Goal: Task Accomplishment & Management: Use online tool/utility

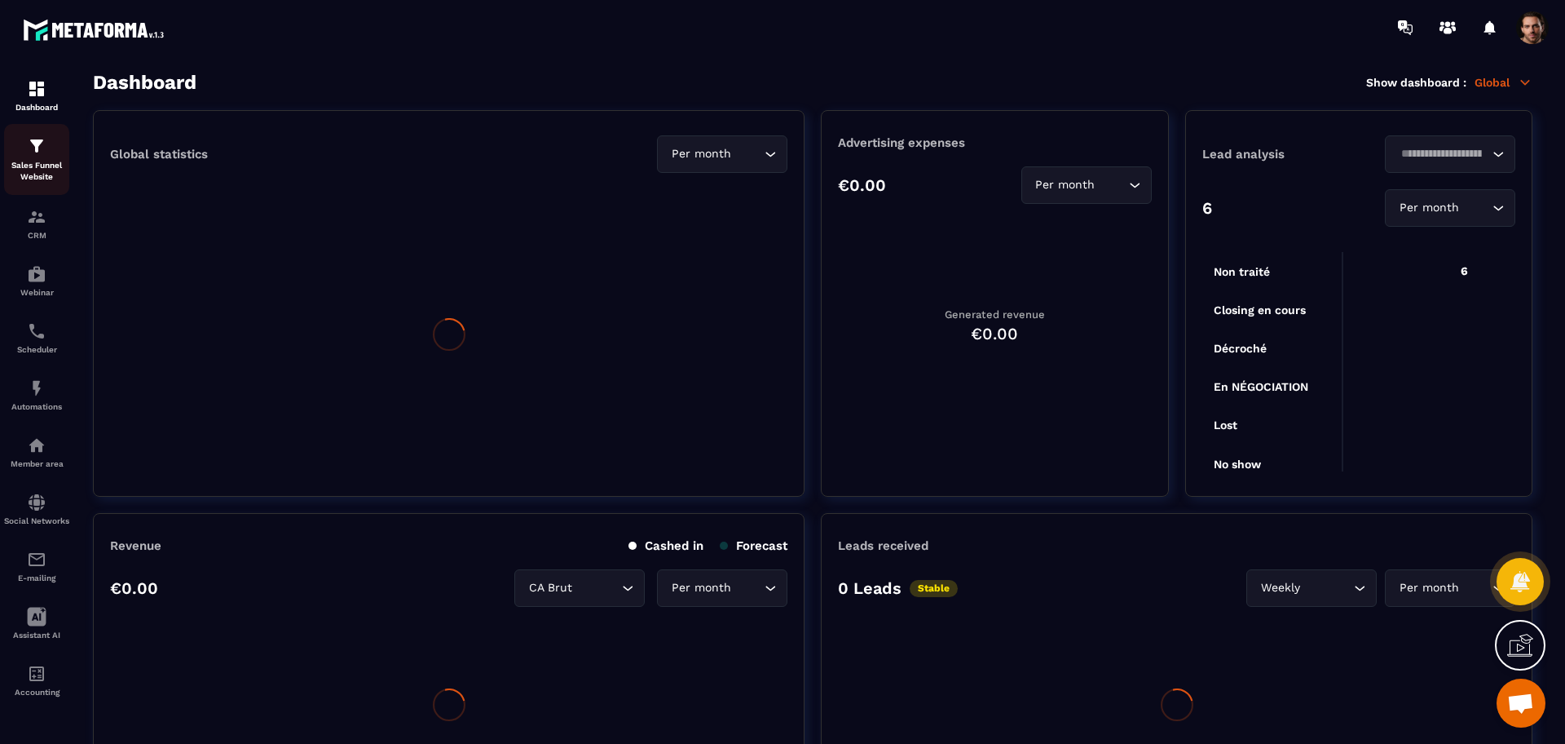
click at [36, 170] on p "Sales Funnel Website" at bounding box center [36, 171] width 65 height 23
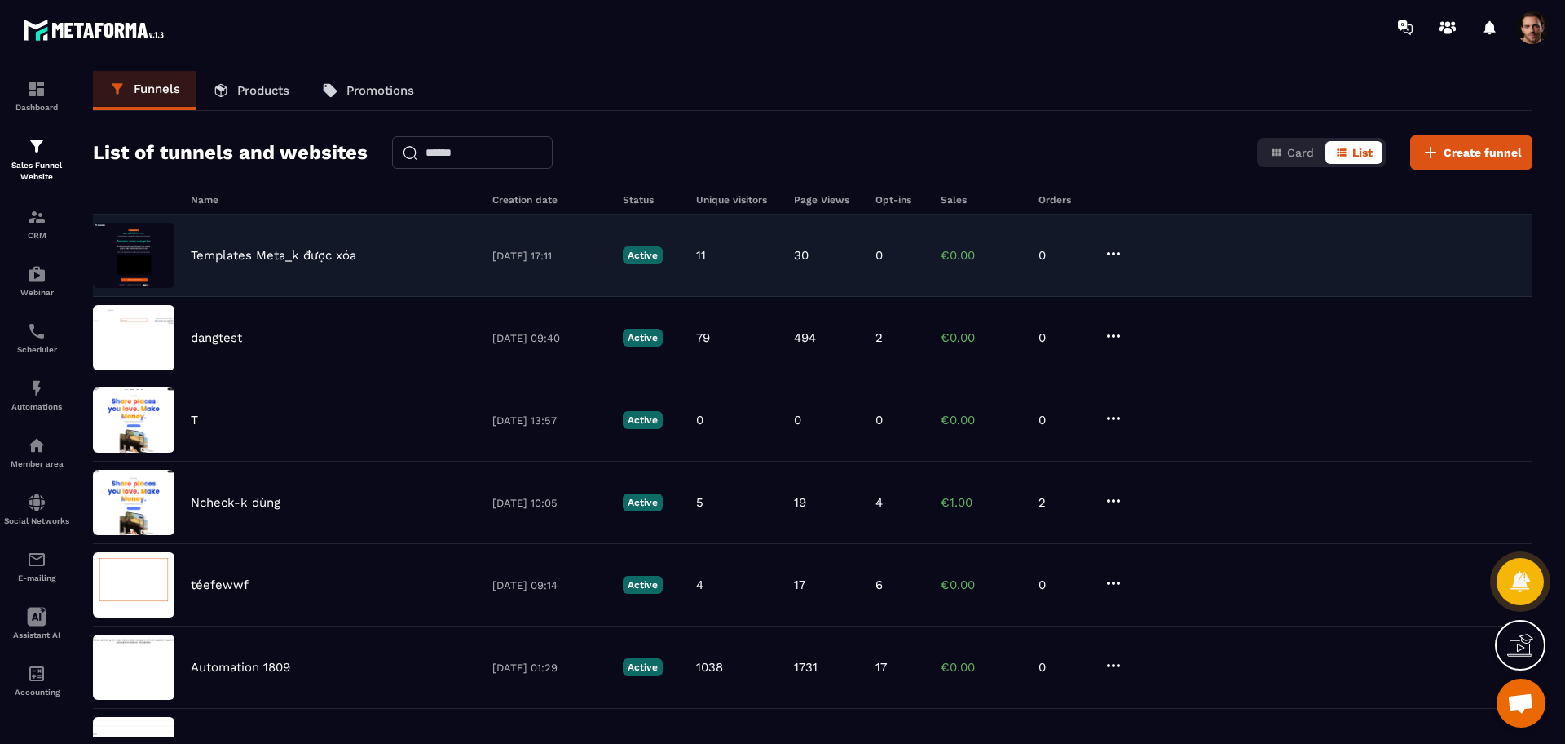
click at [944, 268] on div "Templates Meta_k được xóa [DATE] 17:11 Active 11 30 0 €0.00 0" at bounding box center [813, 255] width 1440 height 82
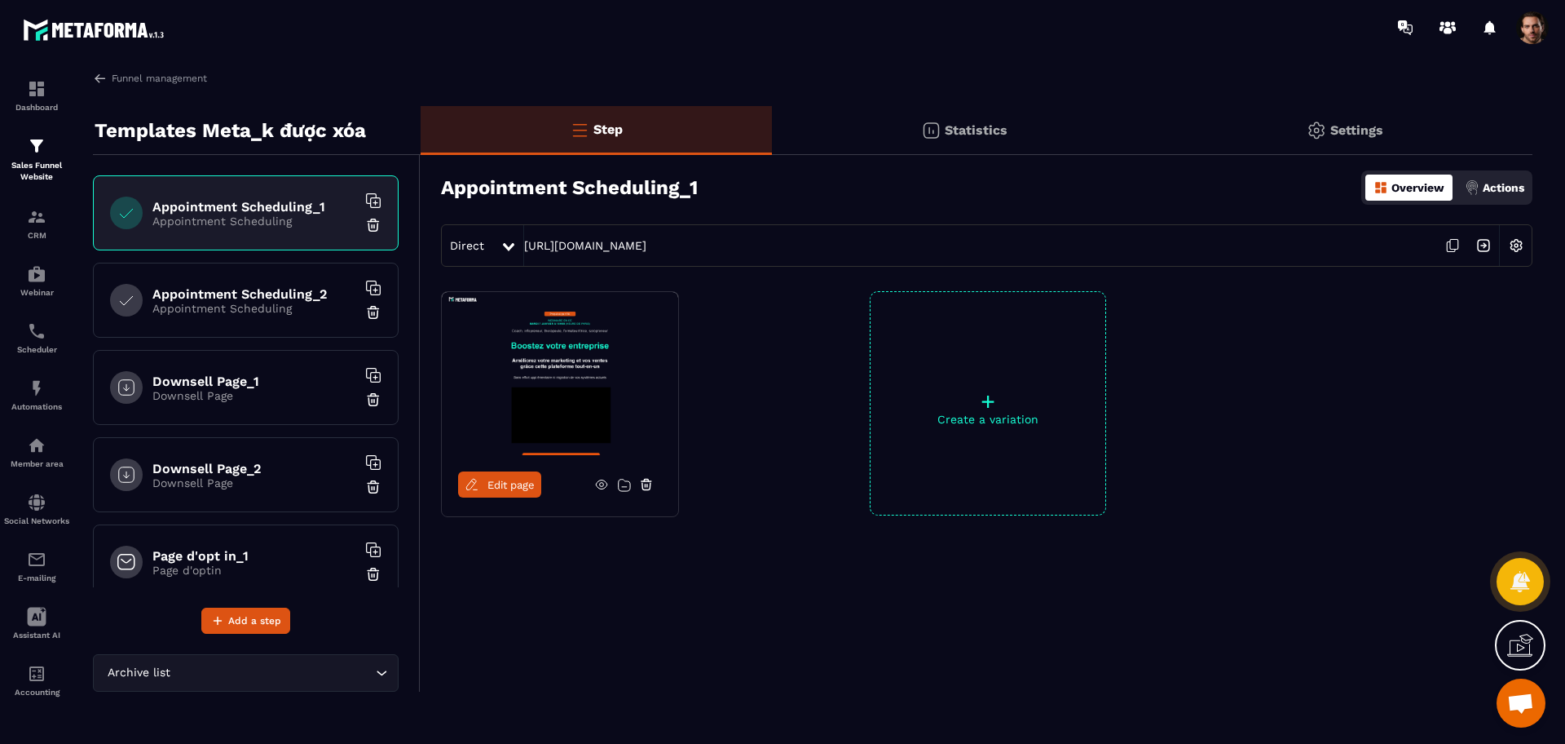
click at [223, 302] on p "Appointment Scheduling" at bounding box center [254, 308] width 204 height 13
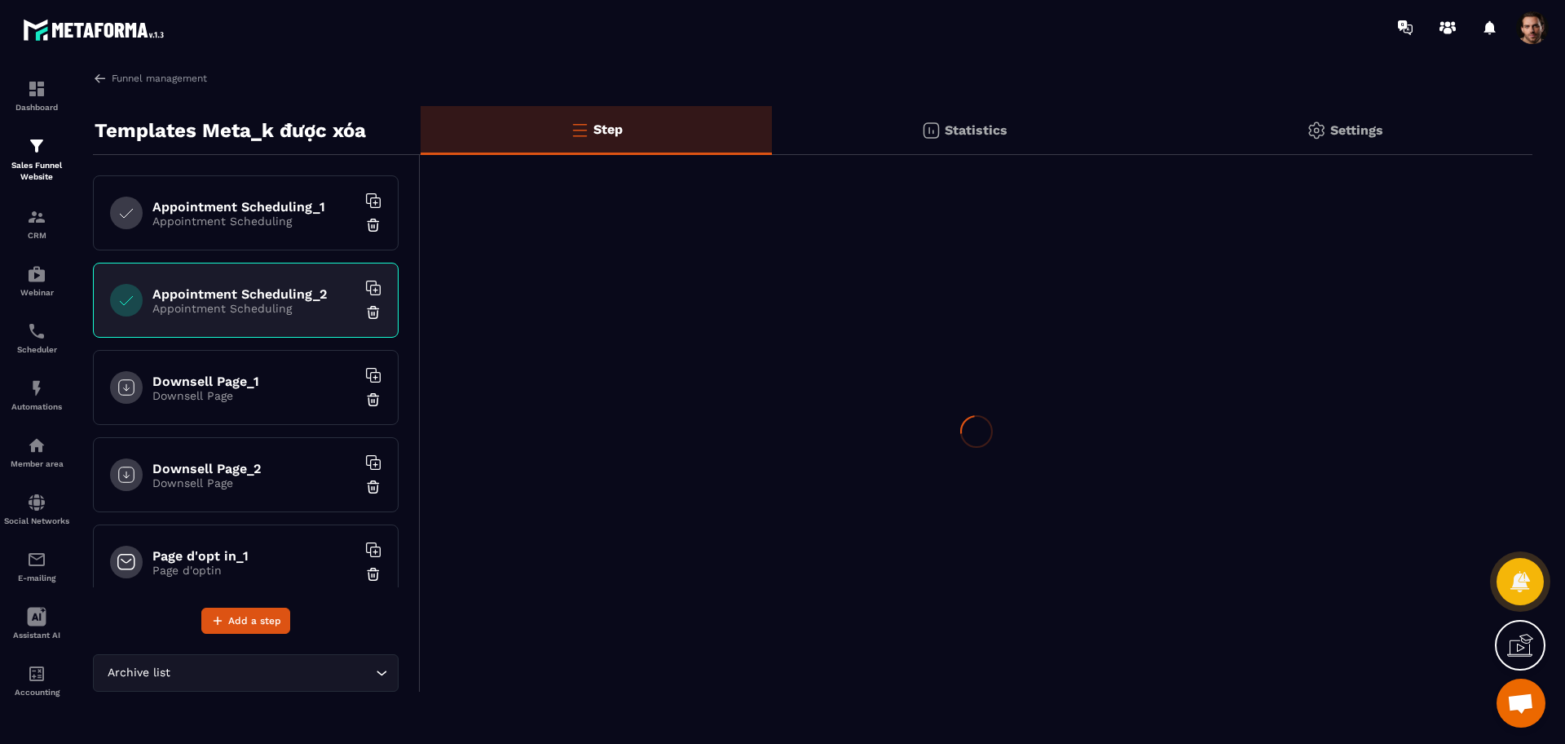
click at [237, 404] on div "Downsell Page_1 Downsell Page" at bounding box center [246, 387] width 306 height 75
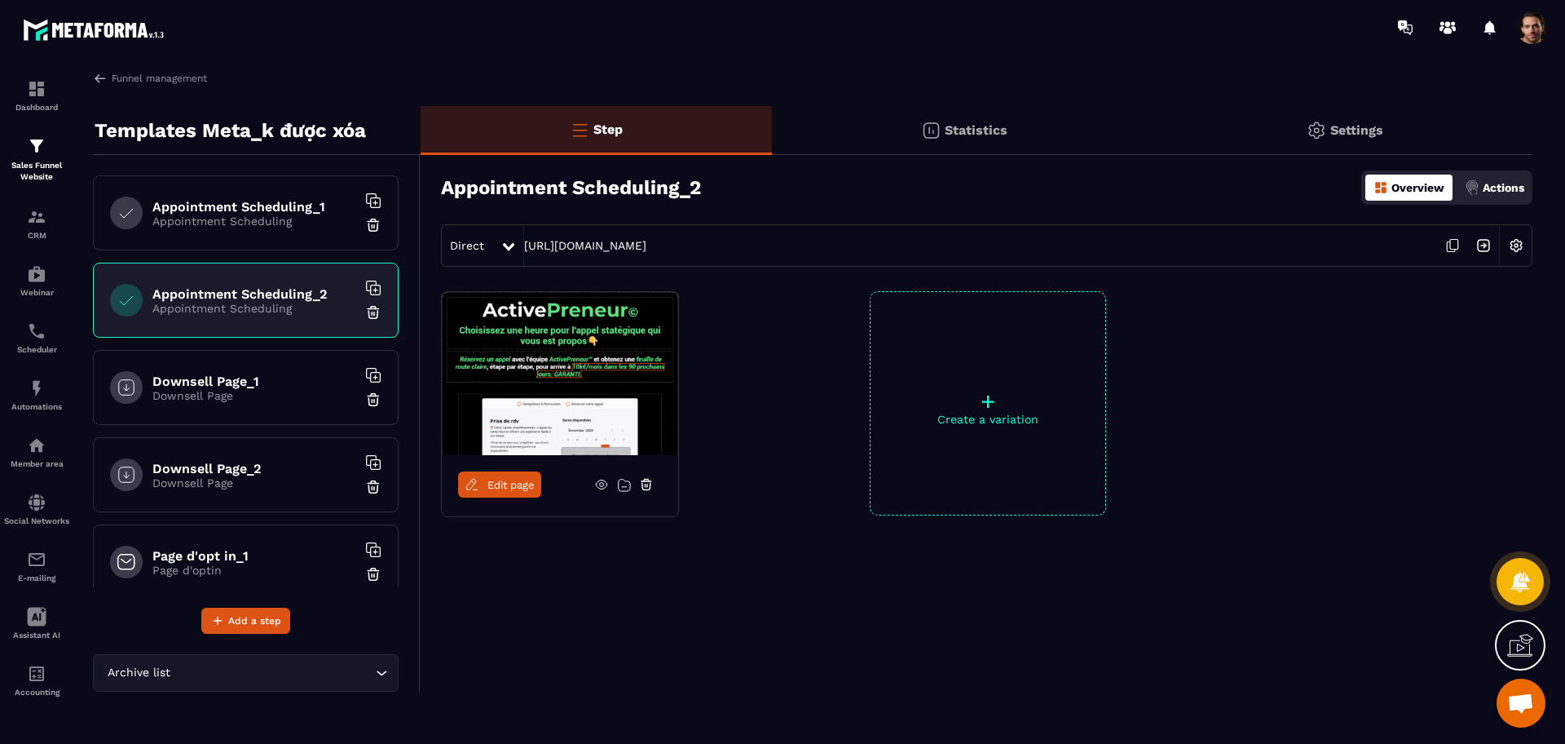
click at [253, 442] on div "Downsell Page_2 Downsell Page" at bounding box center [246, 474] width 306 height 75
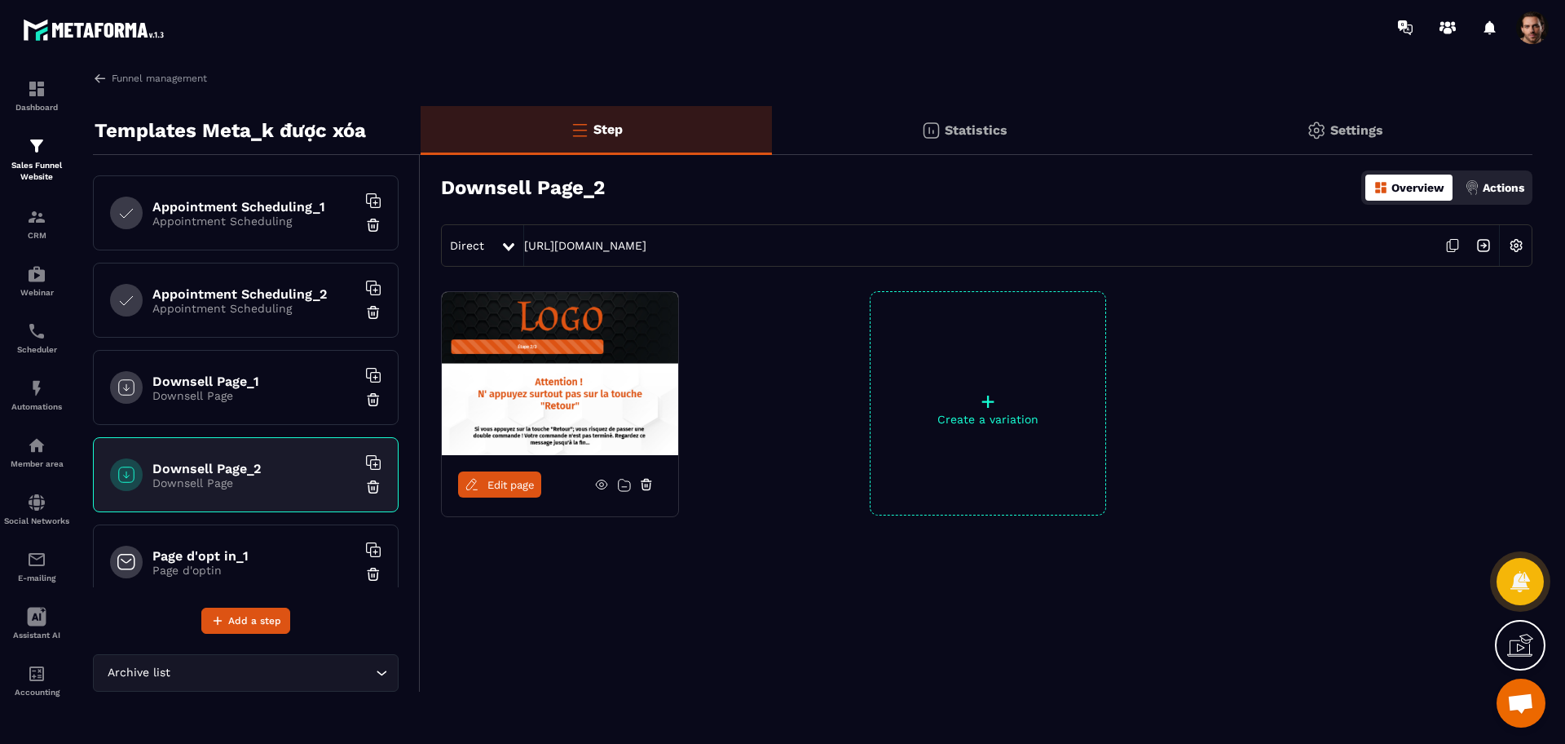
click at [519, 483] on span "Edit page" at bounding box center [511, 485] width 47 height 12
